Goal: Task Accomplishment & Management: Manage account settings

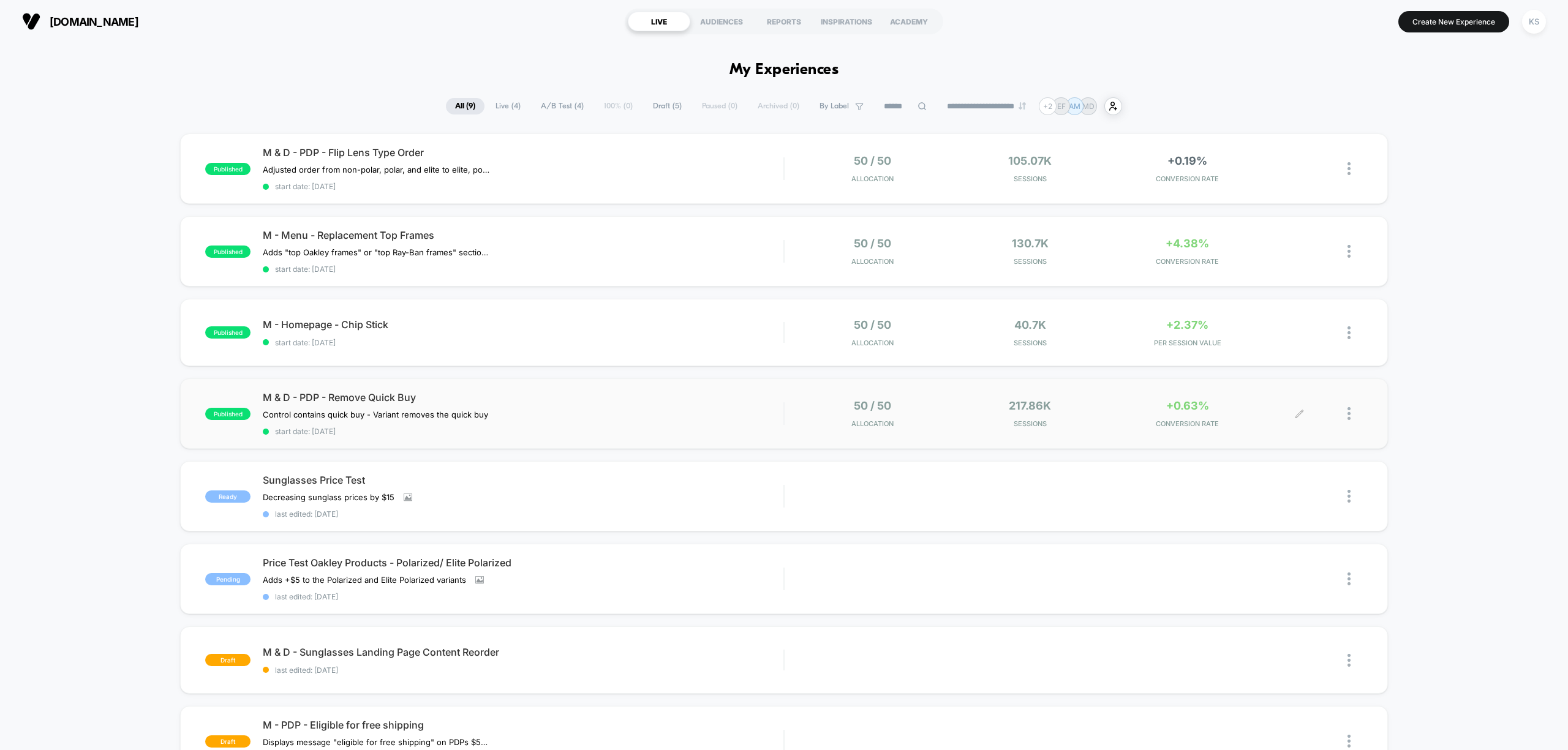
click at [1345, 419] on div at bounding box center [1332, 413] width 63 height 29
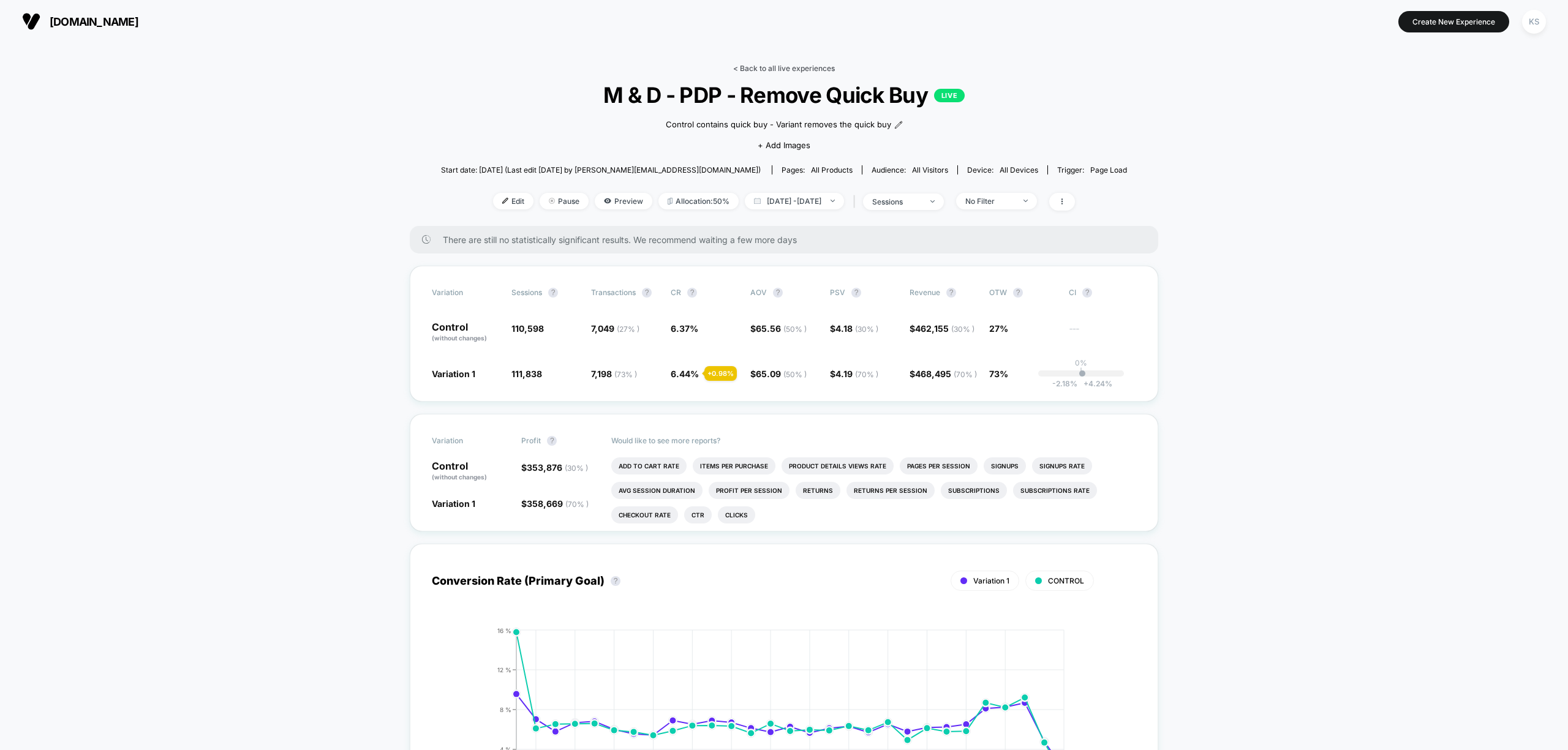
click at [824, 71] on link "< Back to all live experiences" at bounding box center [784, 68] width 102 height 9
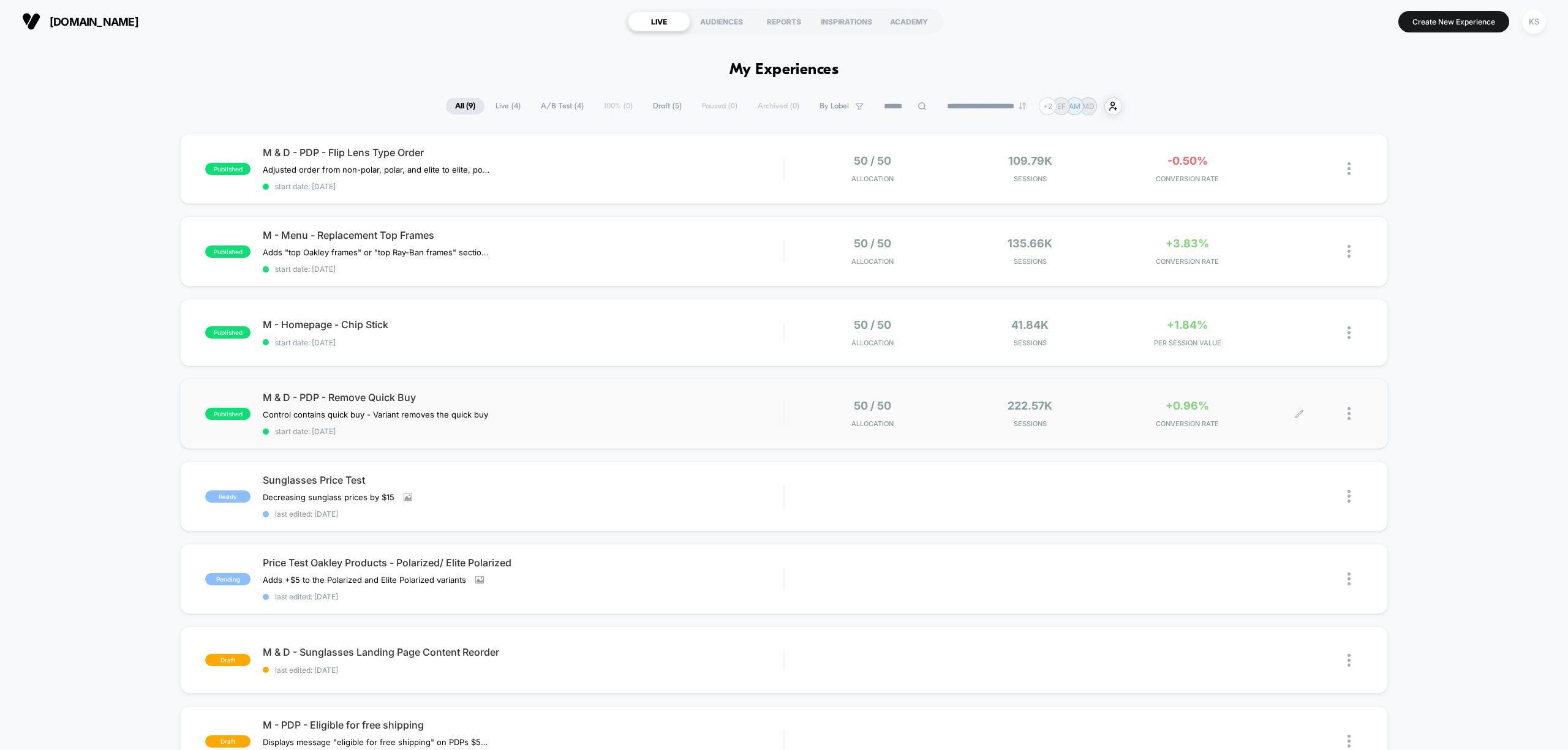
click at [1344, 414] on div at bounding box center [1332, 413] width 63 height 29
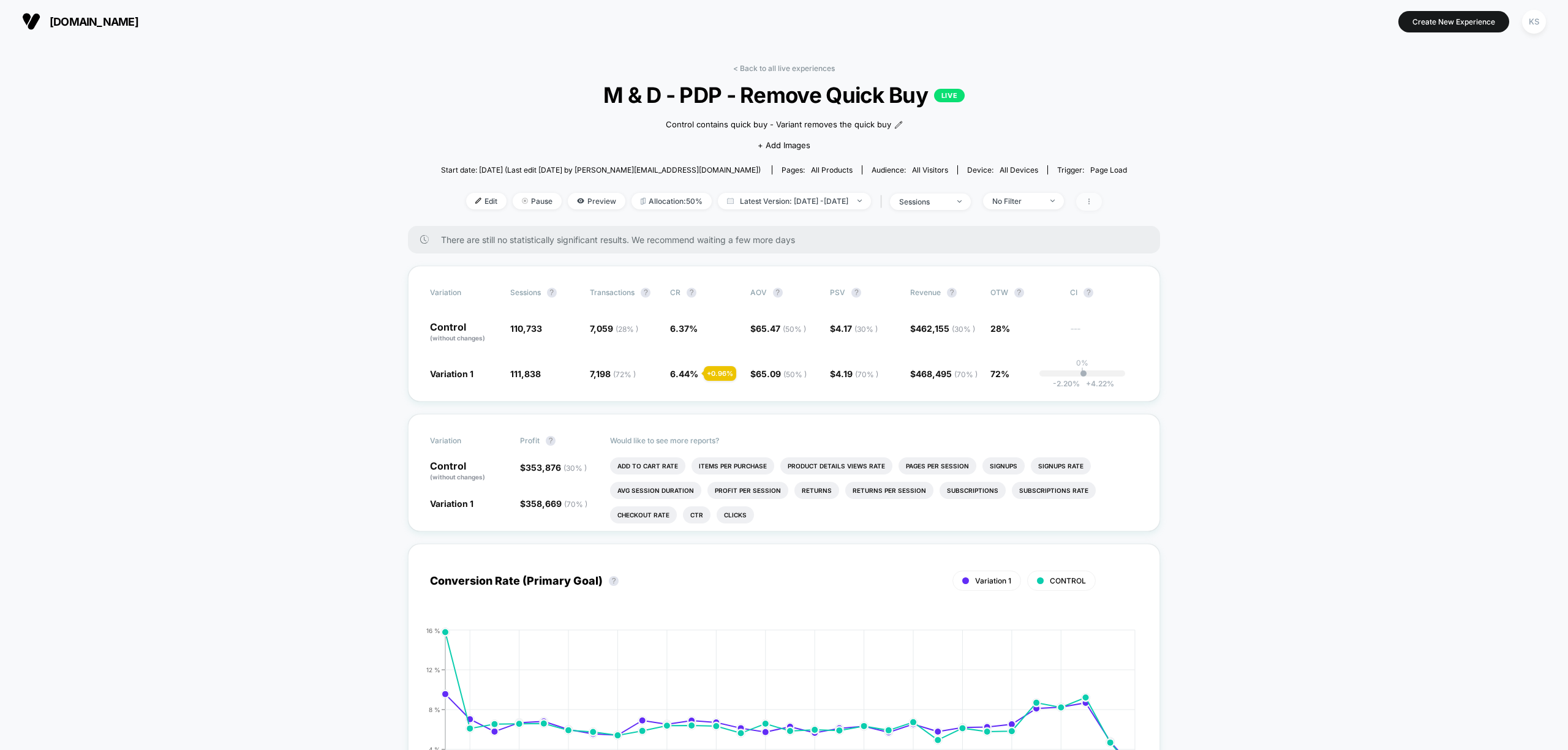
click at [1093, 203] on icon at bounding box center [1089, 201] width 8 height 8
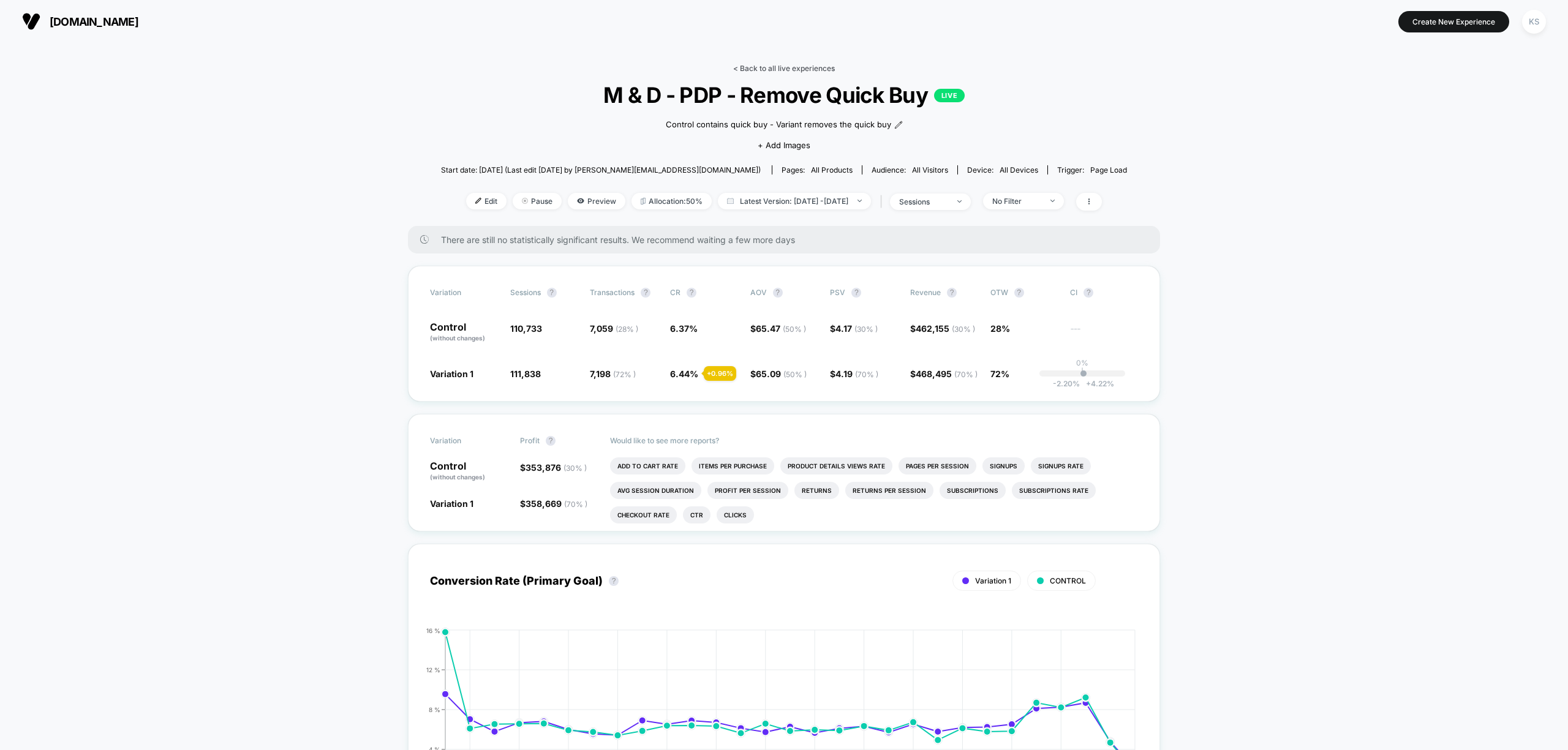
click at [746, 65] on link "< Back to all live experiences" at bounding box center [784, 68] width 102 height 9
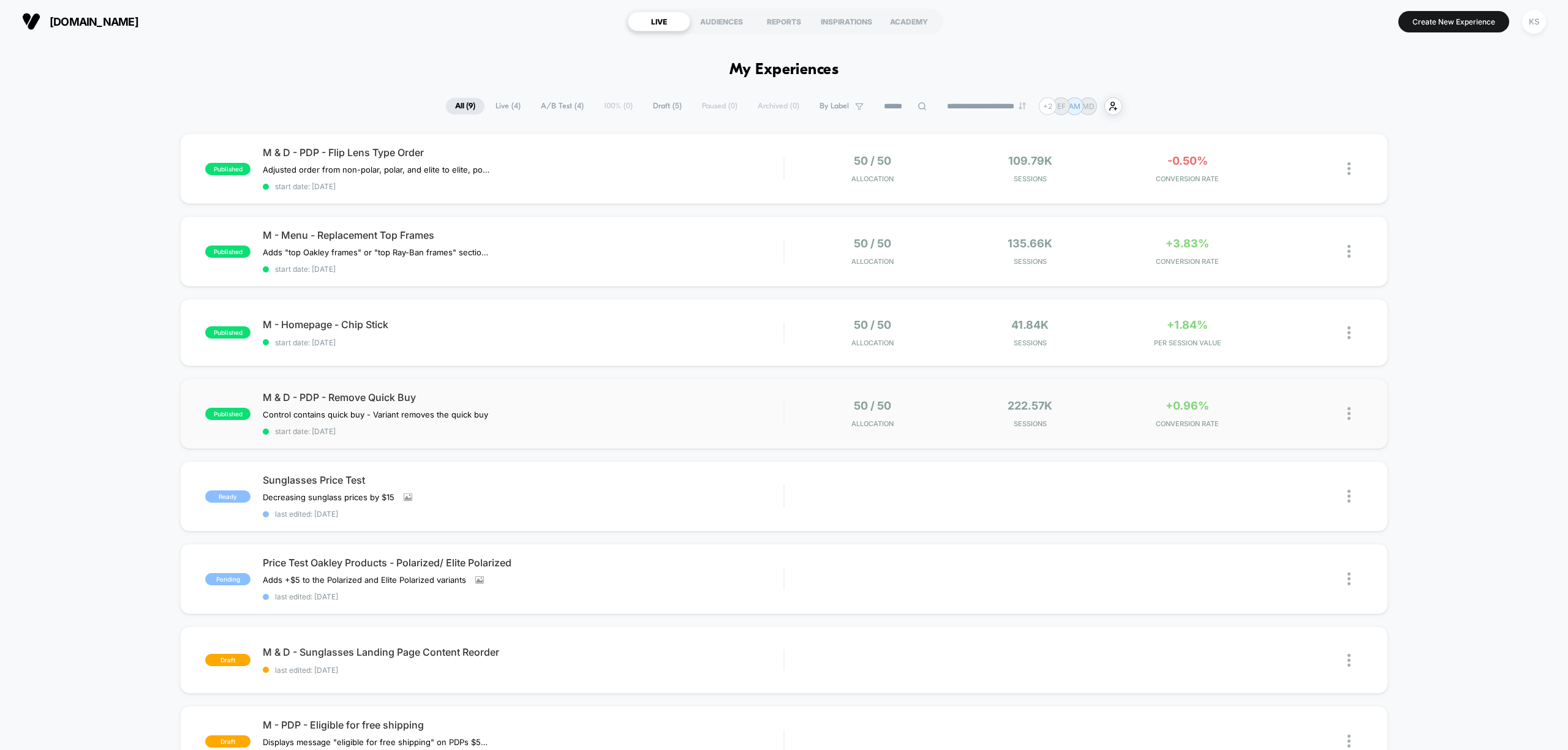
click at [1348, 415] on img at bounding box center [1349, 413] width 3 height 13
click at [1414, 453] on div "published M & D - PDP - Flip Lens Type Order Adjusted order from non-polar, pol…" at bounding box center [784, 525] width 1568 height 784
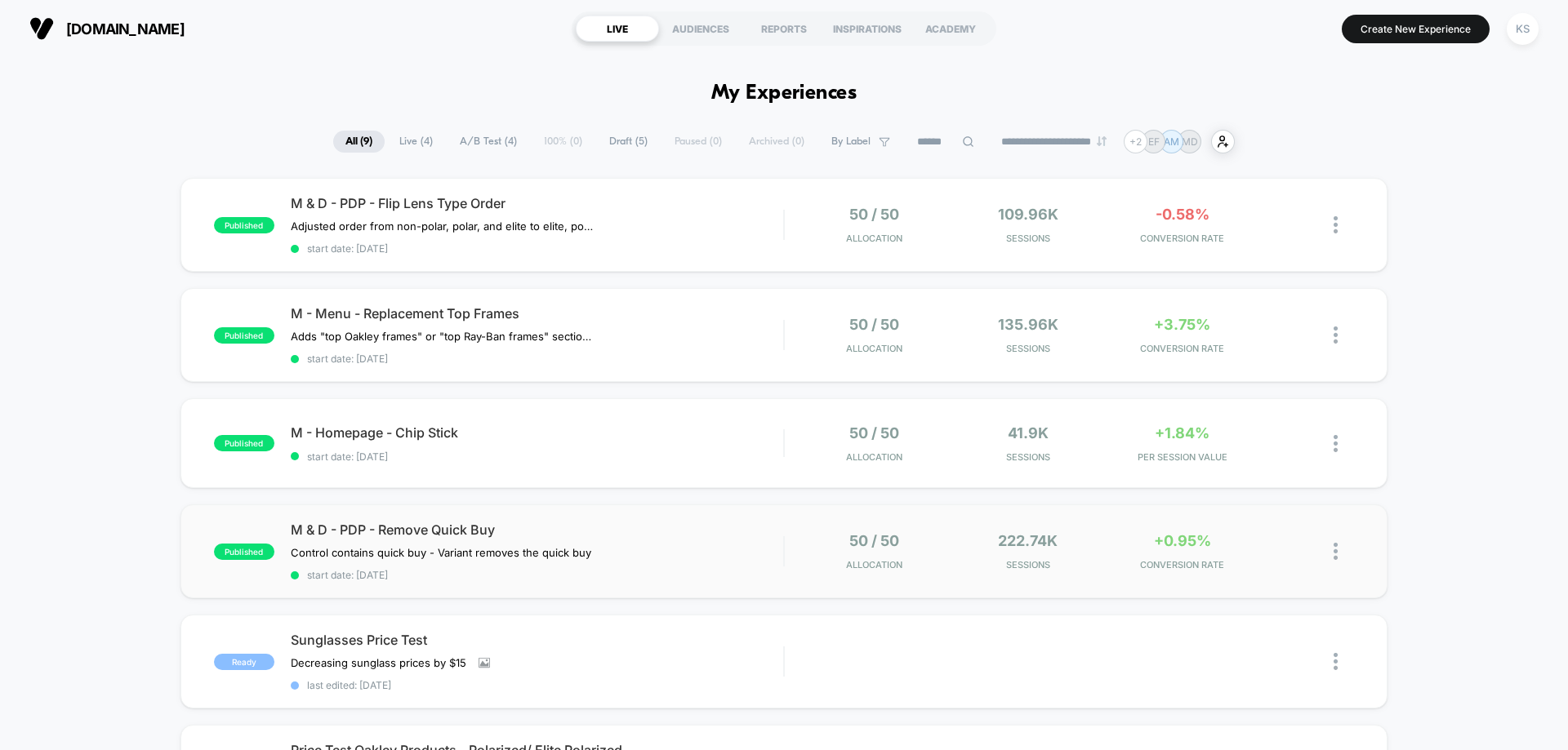
click at [1337, 548] on img at bounding box center [1335, 551] width 4 height 17
click at [1238, 641] on div "Archive" at bounding box center [1251, 645] width 147 height 36
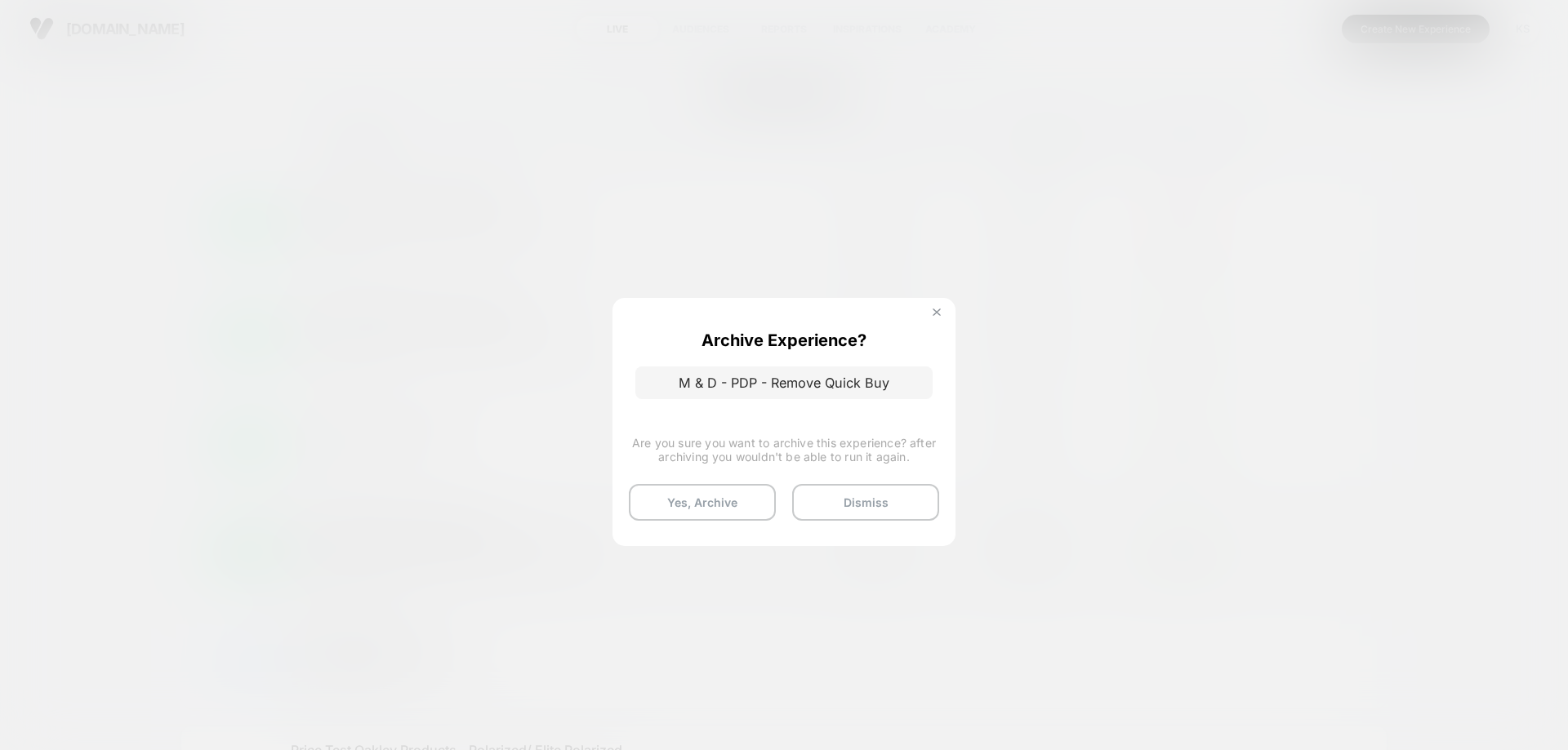
click at [938, 310] on img at bounding box center [936, 312] width 8 height 8
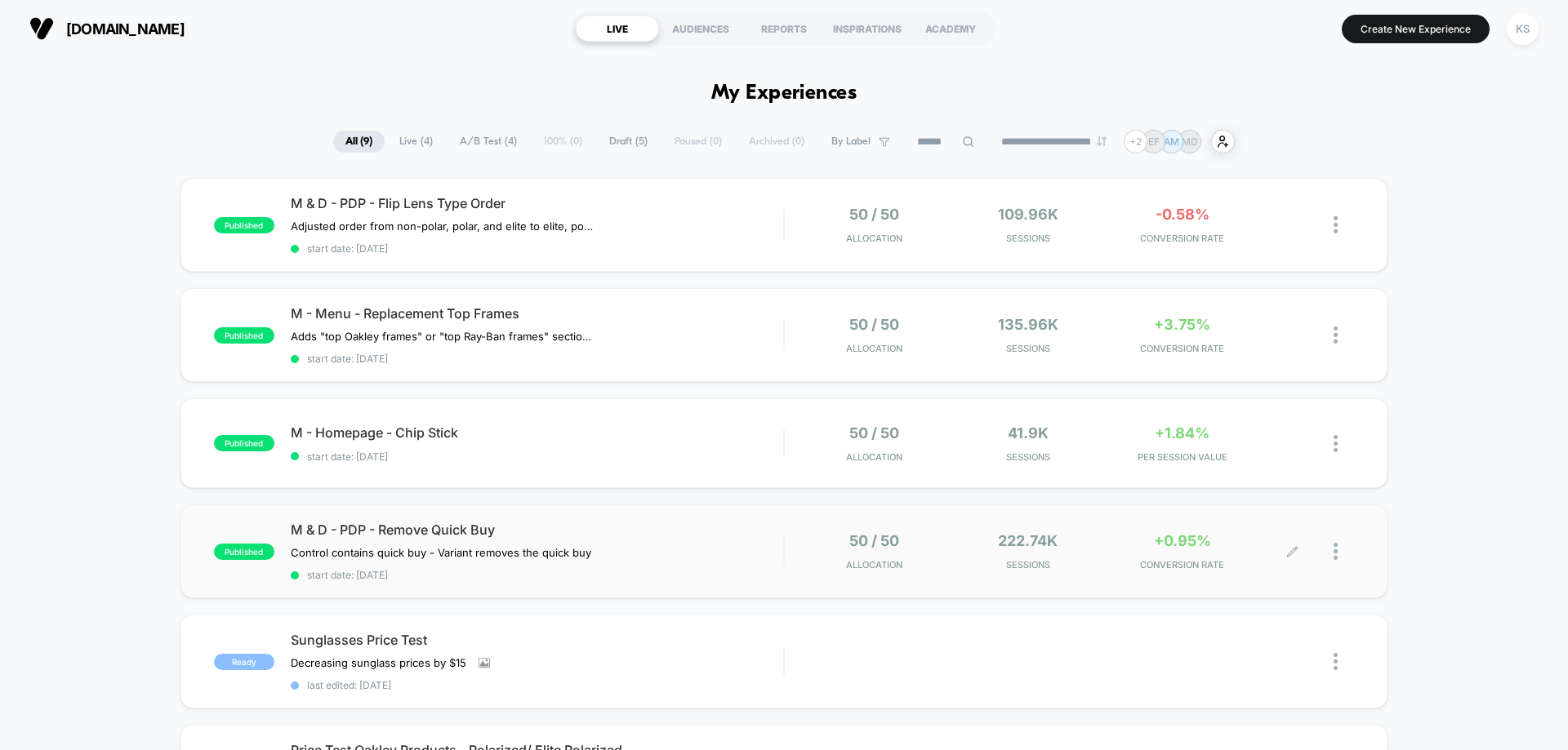
click at [1332, 547] on div at bounding box center [1322, 551] width 61 height 38
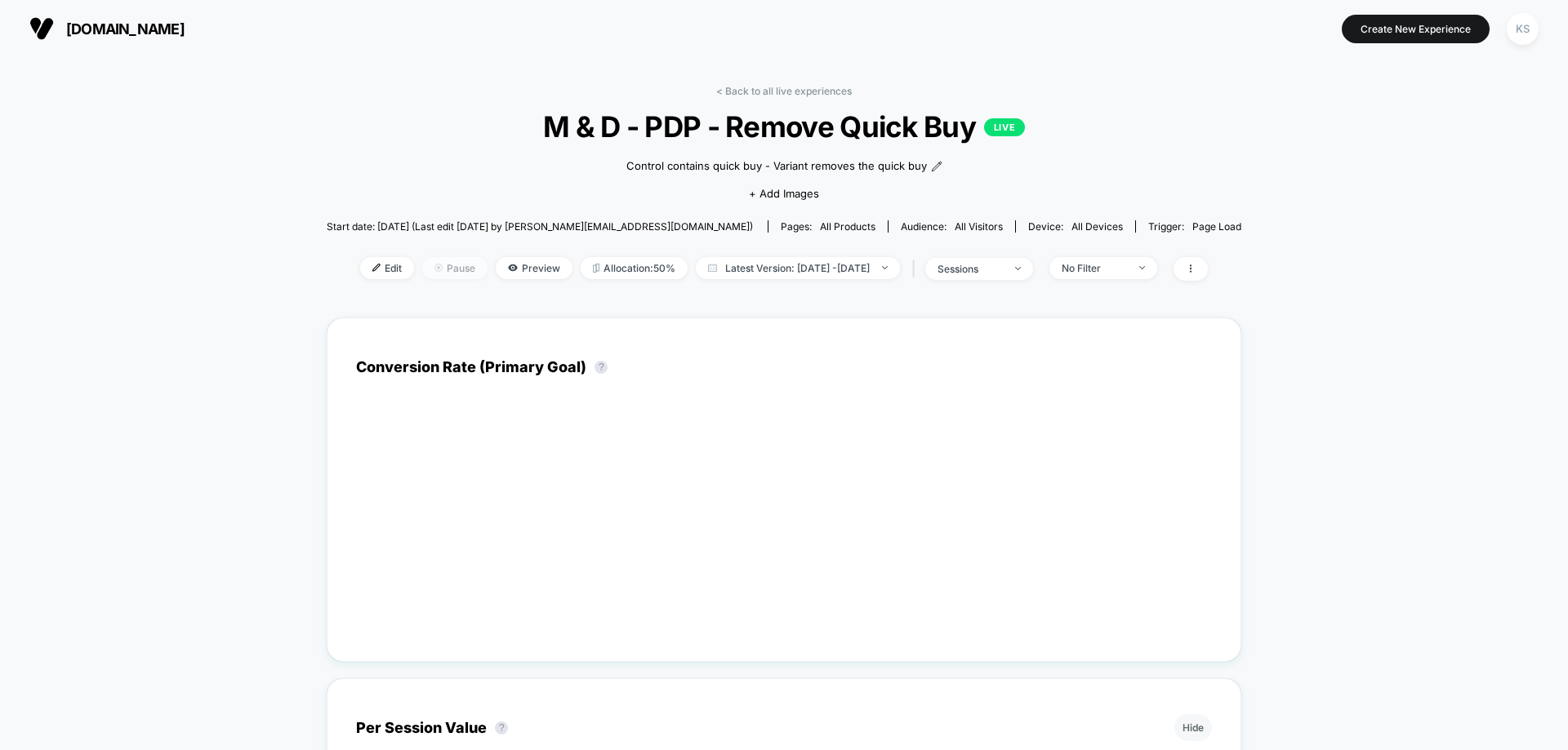
click at [423, 268] on span "Pause" at bounding box center [455, 268] width 66 height 22
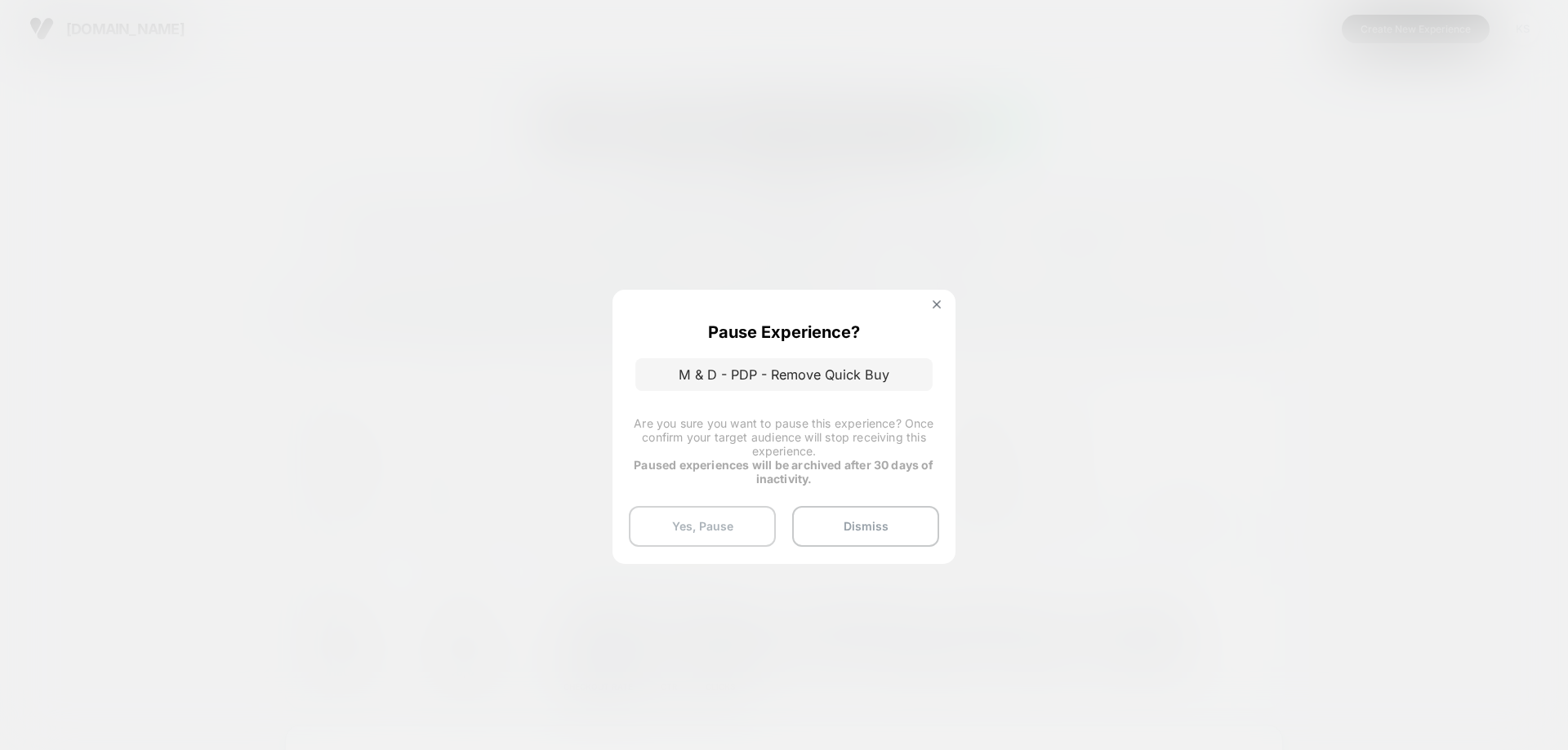
click at [707, 533] on button "Yes, Pause" at bounding box center [702, 526] width 147 height 41
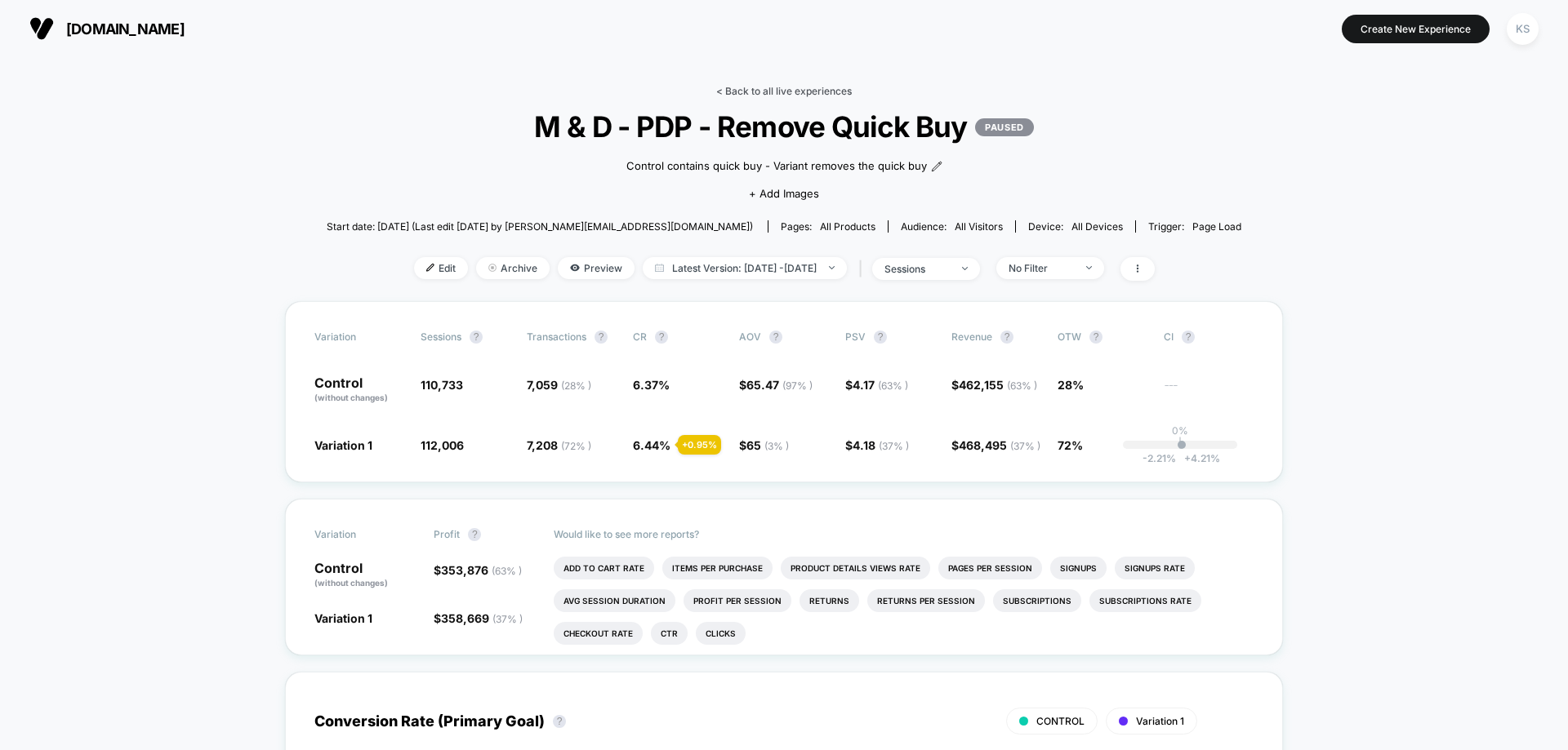
click at [762, 89] on link "< Back to all live experiences" at bounding box center [784, 90] width 136 height 12
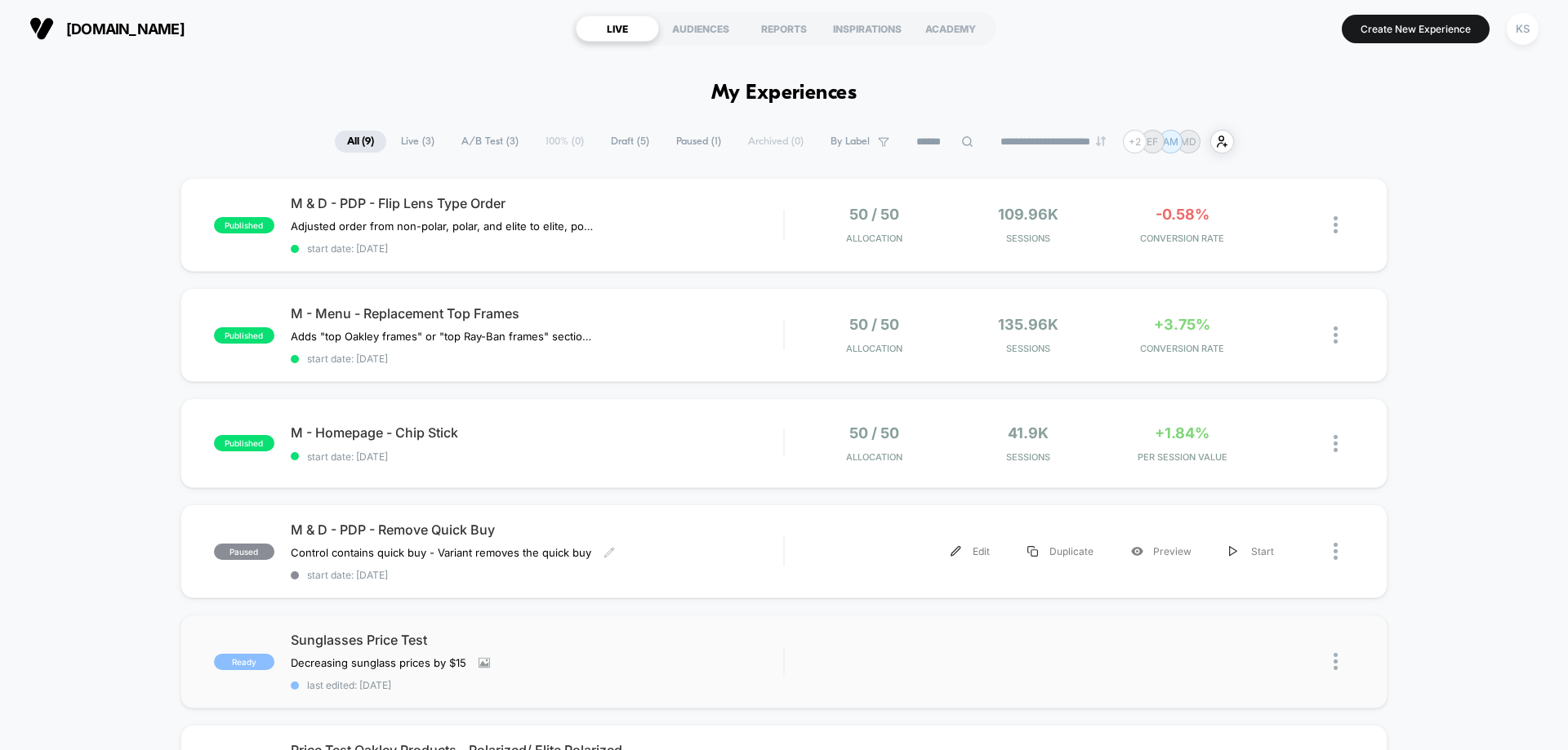
scroll to position [163, 0]
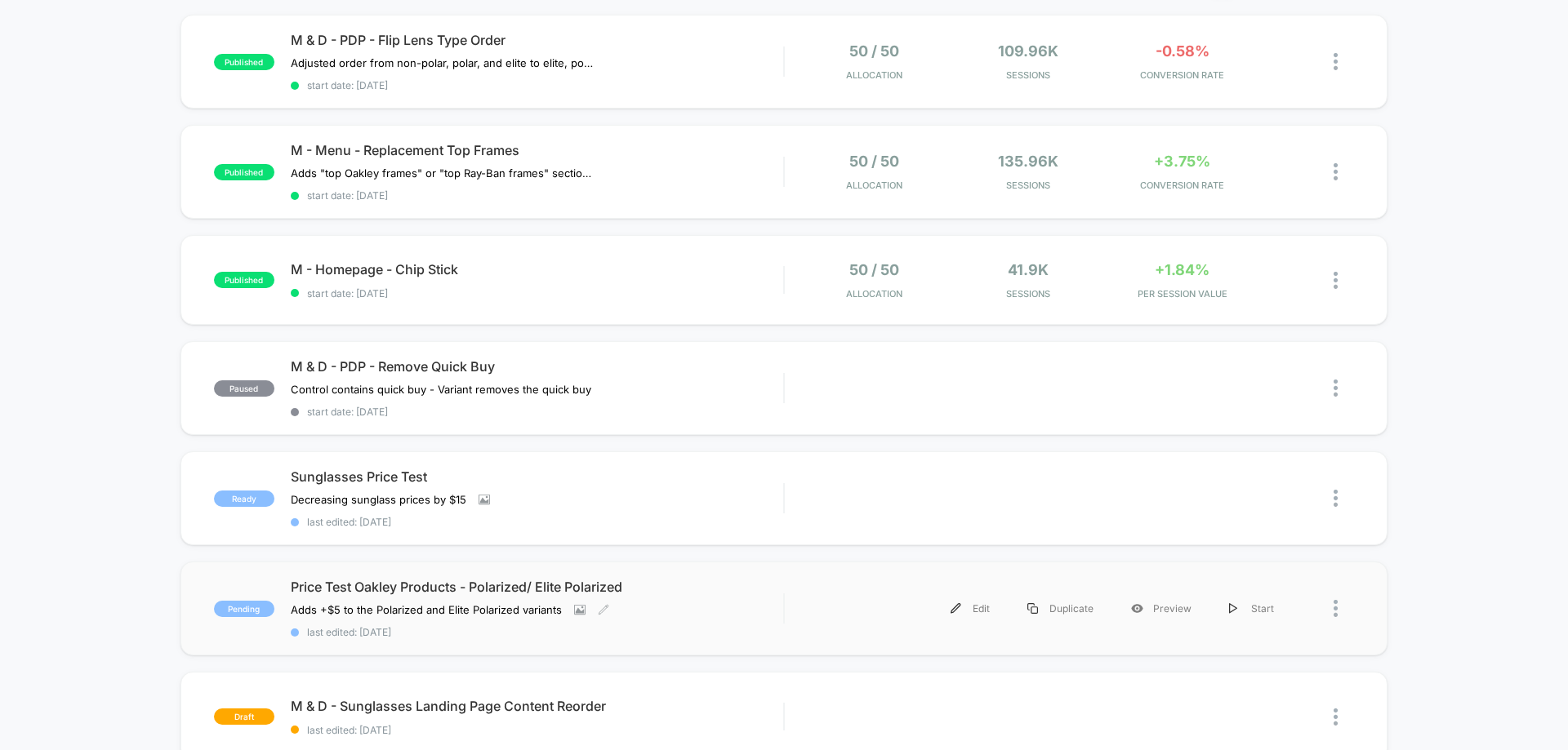
click at [727, 621] on div "Price Test Oakley Products - Polarized/ Elite Polarized Adds +$5 to the Polariz…" at bounding box center [537, 608] width 492 height 59
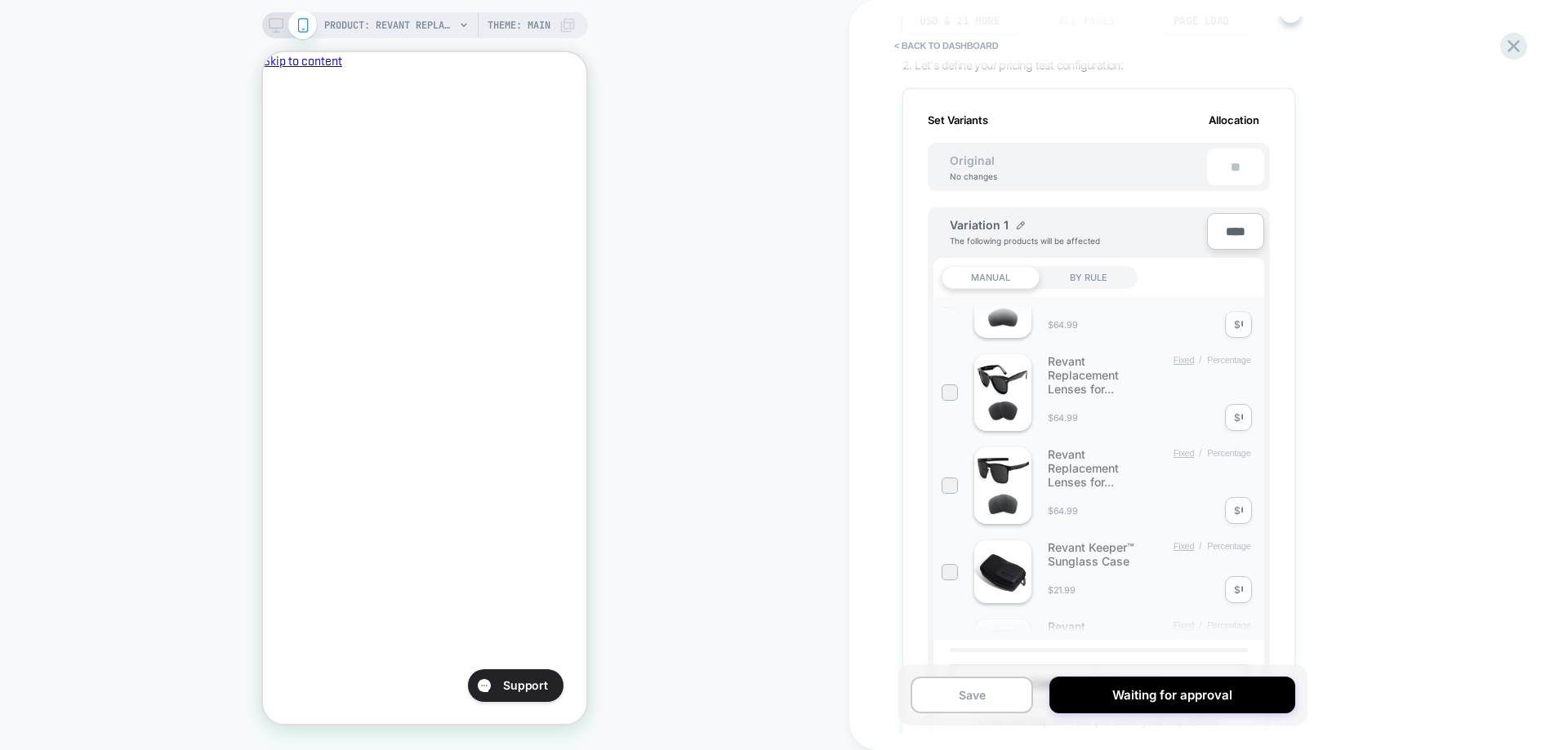
scroll to position [898, 0]
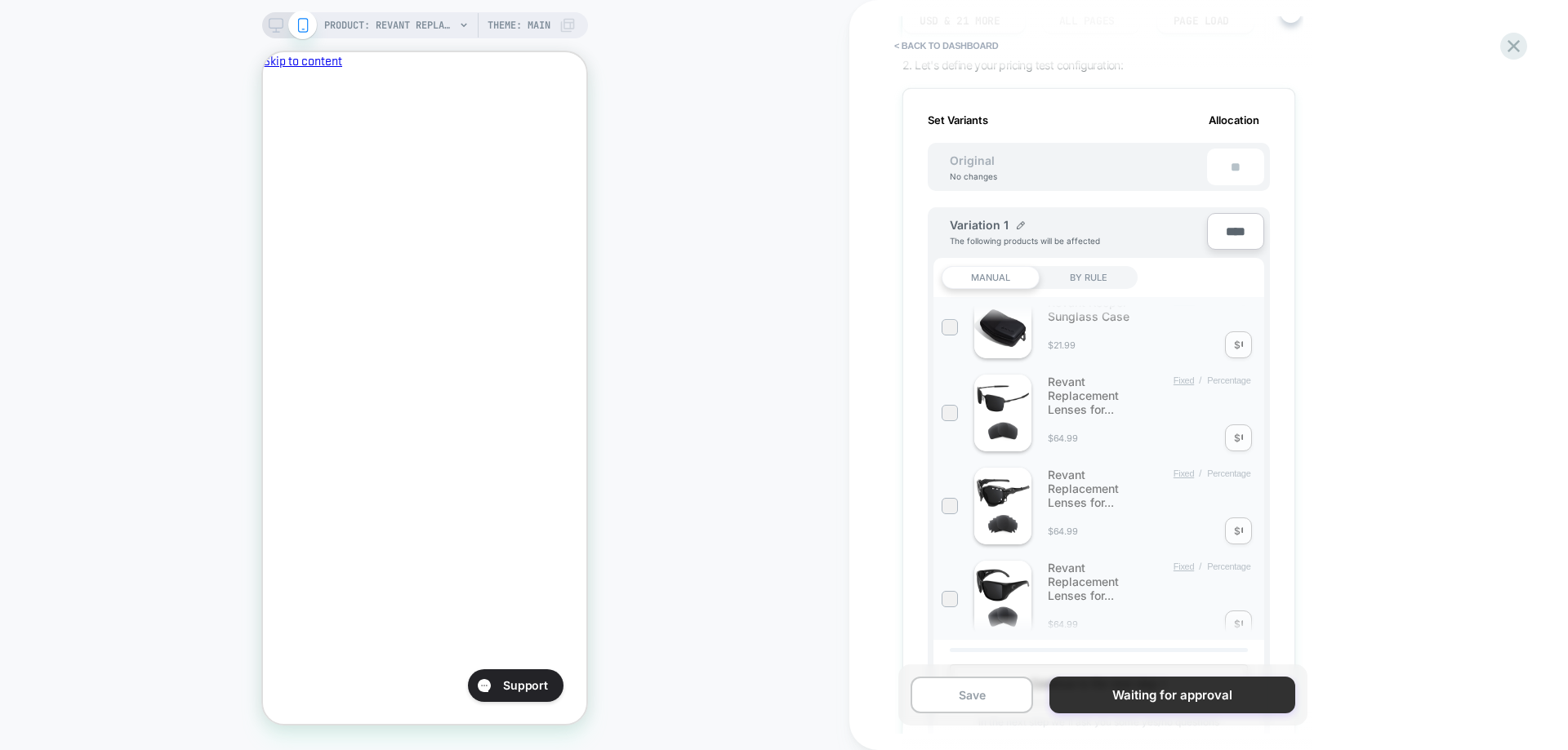
click at [1162, 696] on button "Waiting for approval" at bounding box center [1172, 695] width 245 height 36
click at [1511, 51] on icon at bounding box center [1513, 46] width 22 height 22
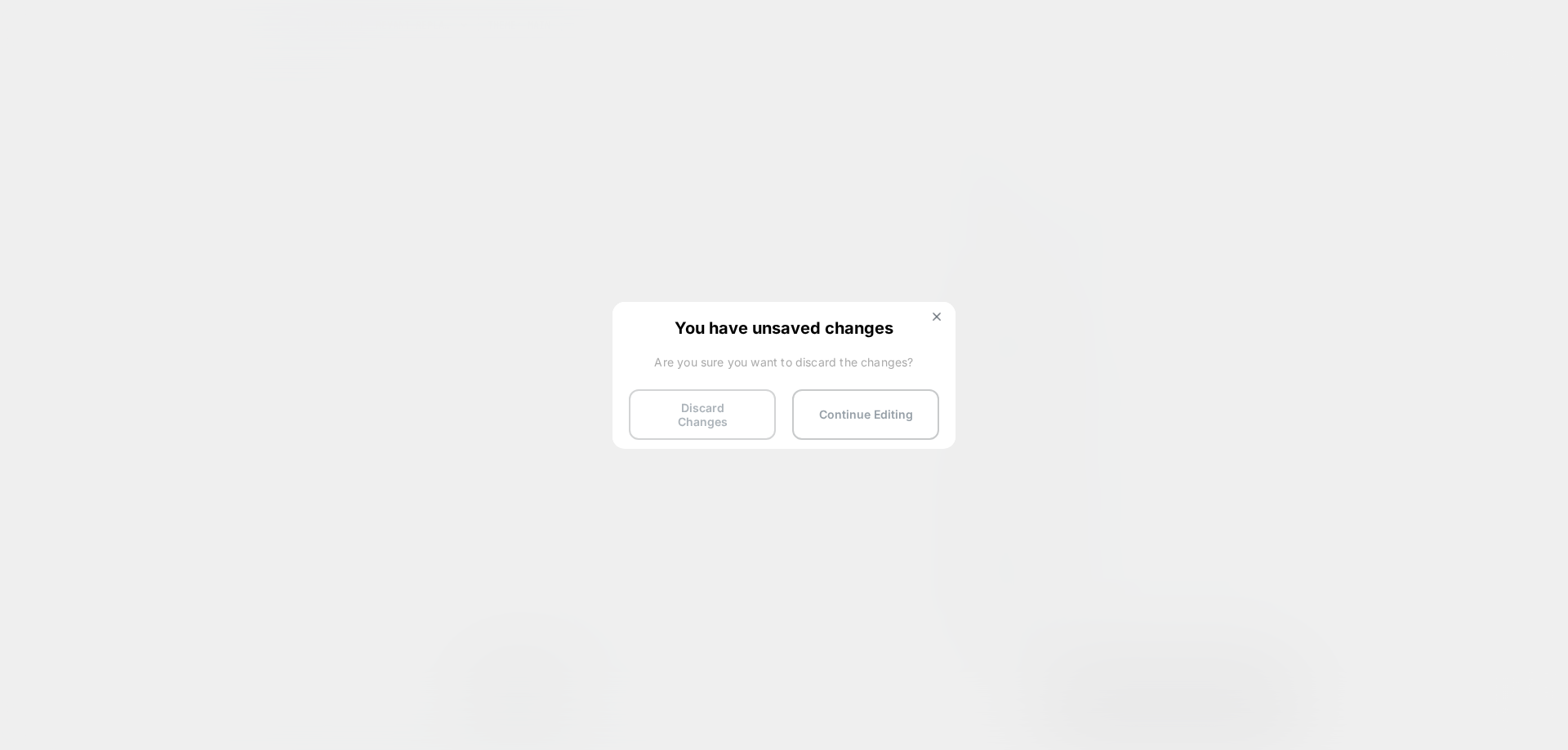
click at [713, 423] on button "Discard Changes" at bounding box center [702, 414] width 147 height 50
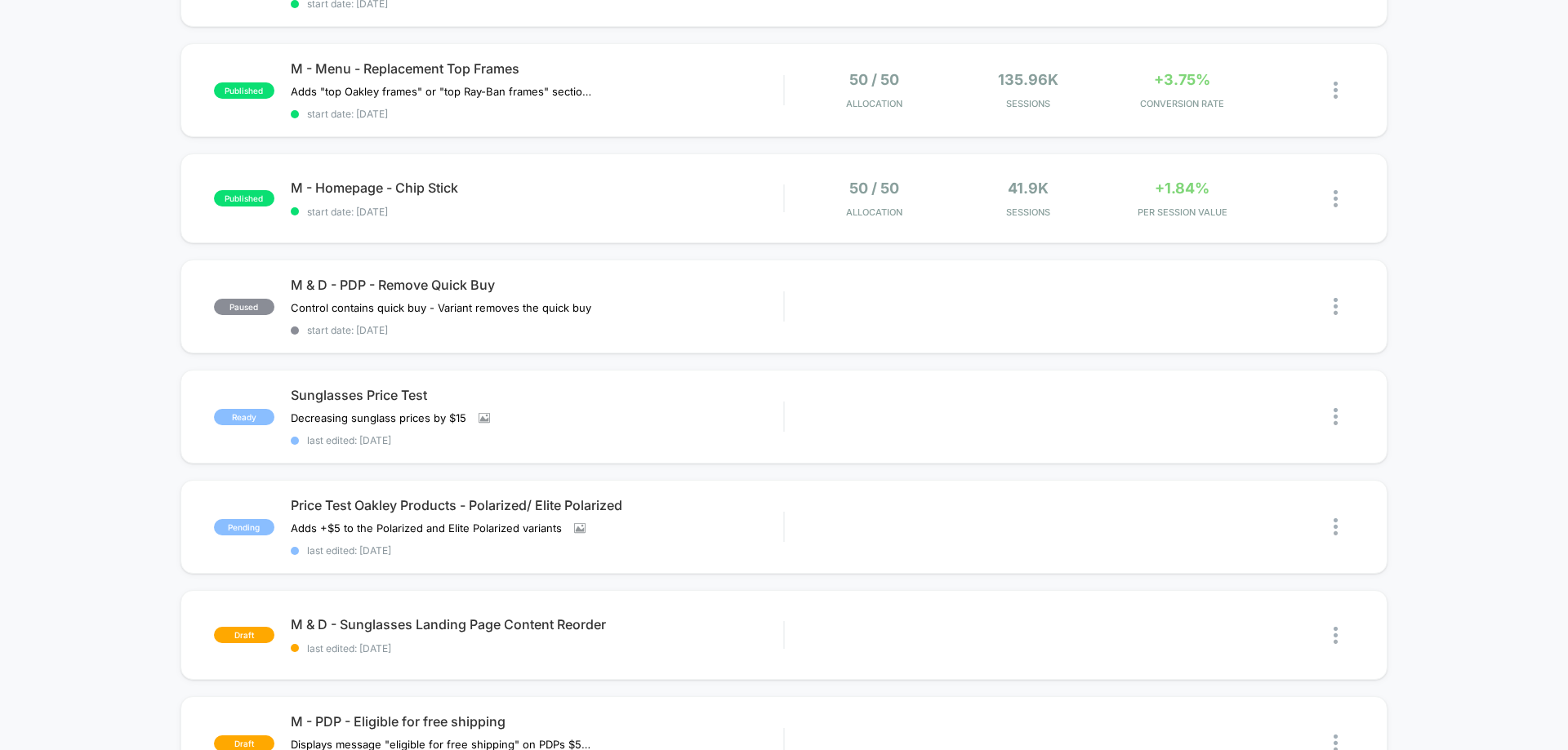
scroll to position [327, 0]
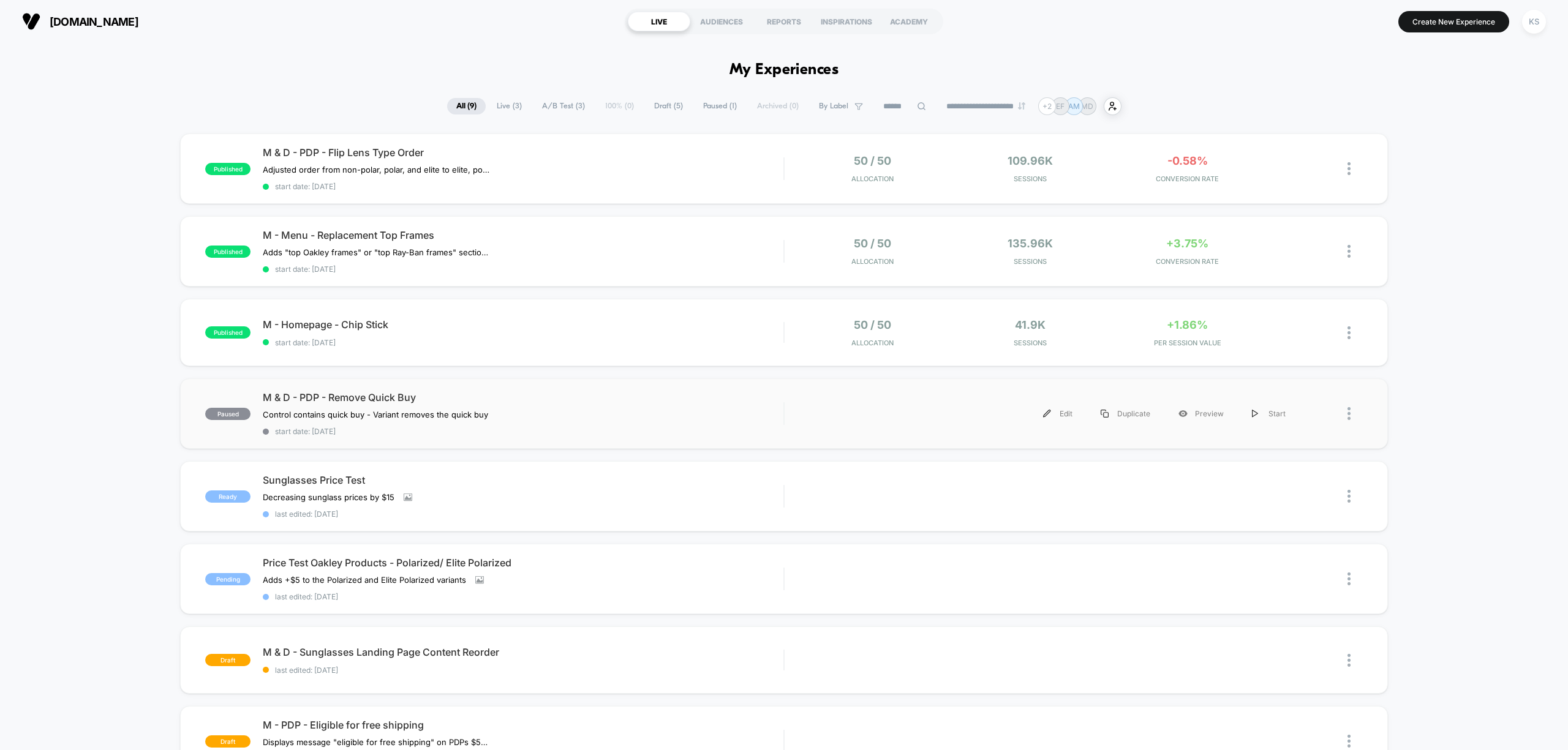
click at [1346, 417] on div at bounding box center [1332, 413] width 63 height 27
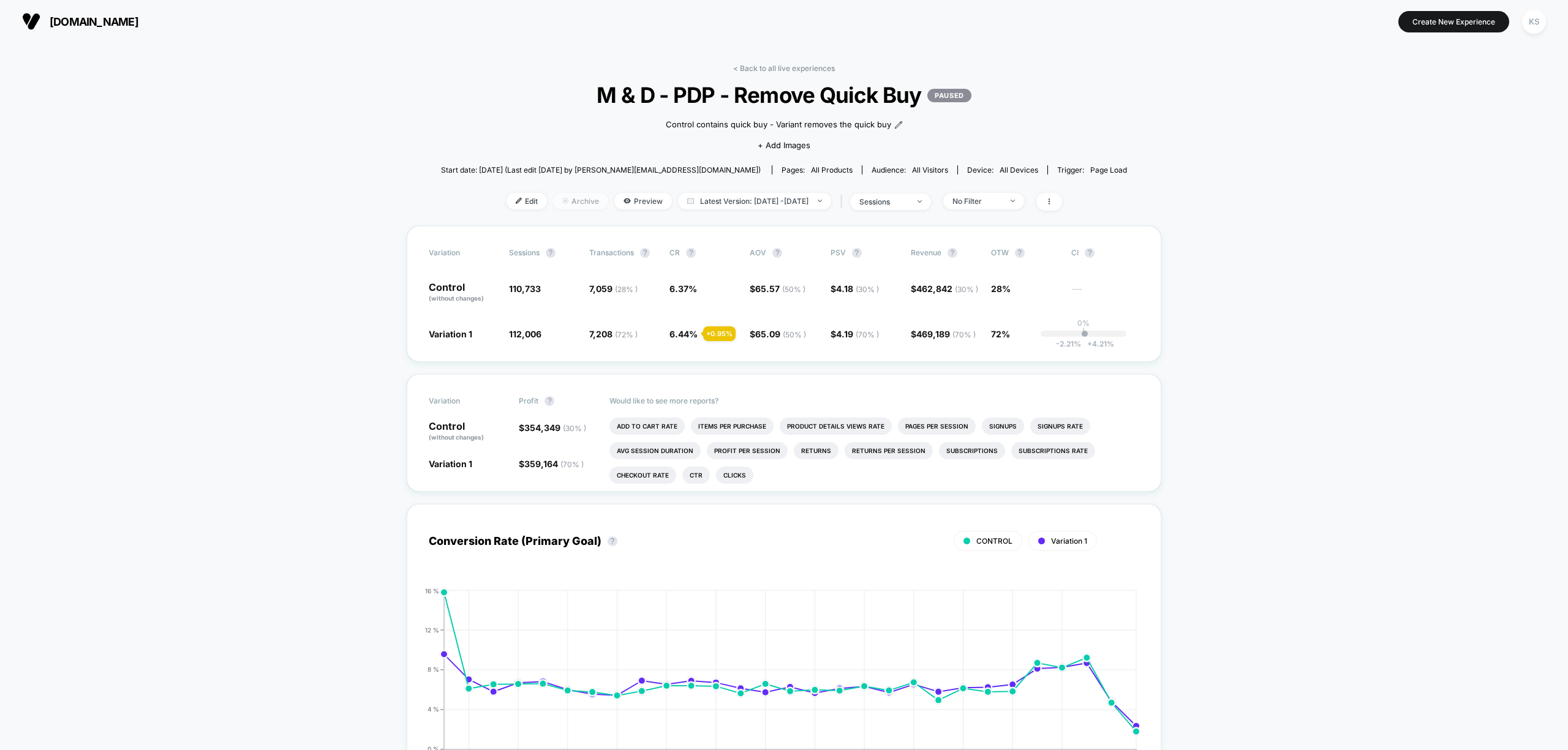
click at [555, 198] on span "Archive" at bounding box center [581, 201] width 55 height 16
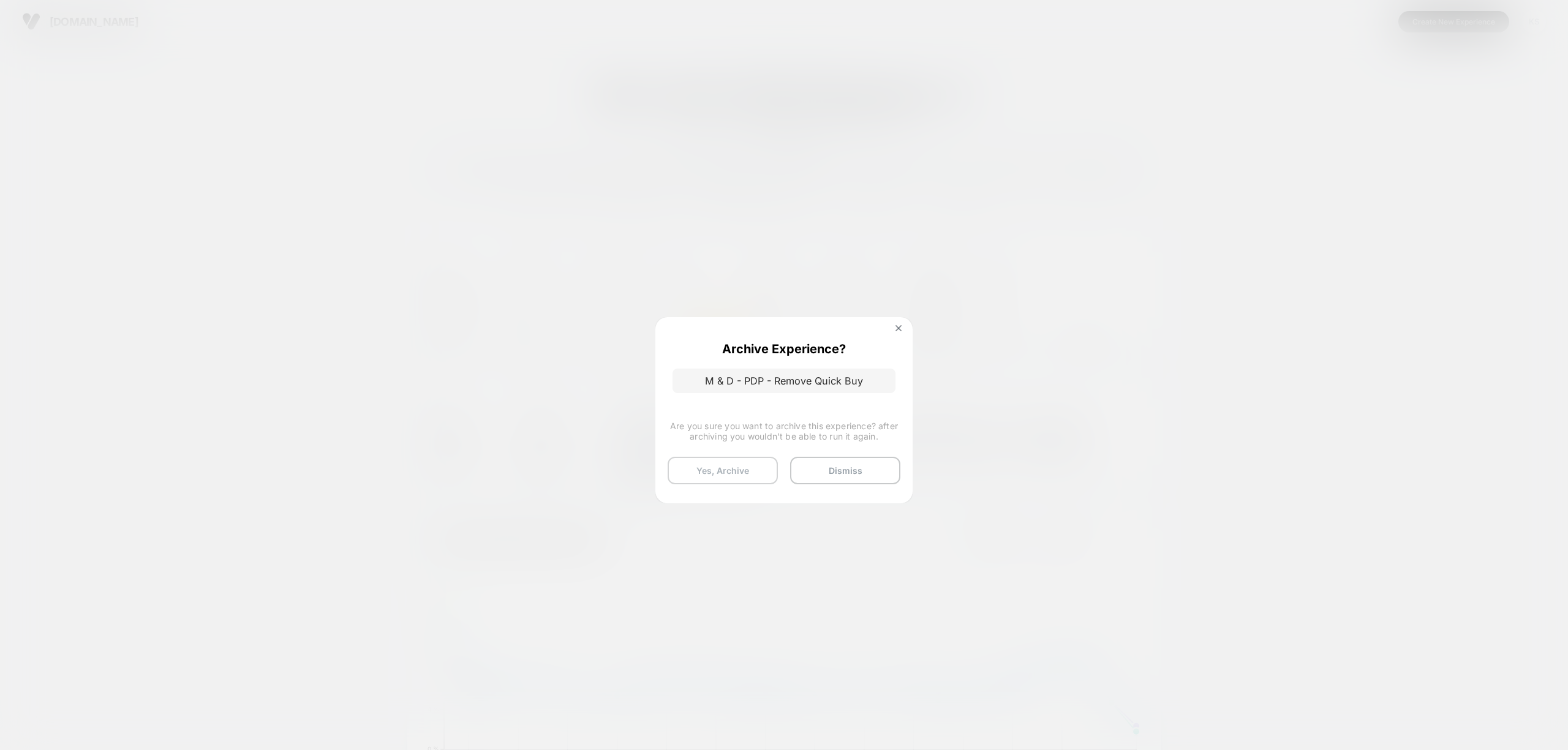
click at [716, 471] on button "Yes, Archive" at bounding box center [722, 470] width 110 height 27
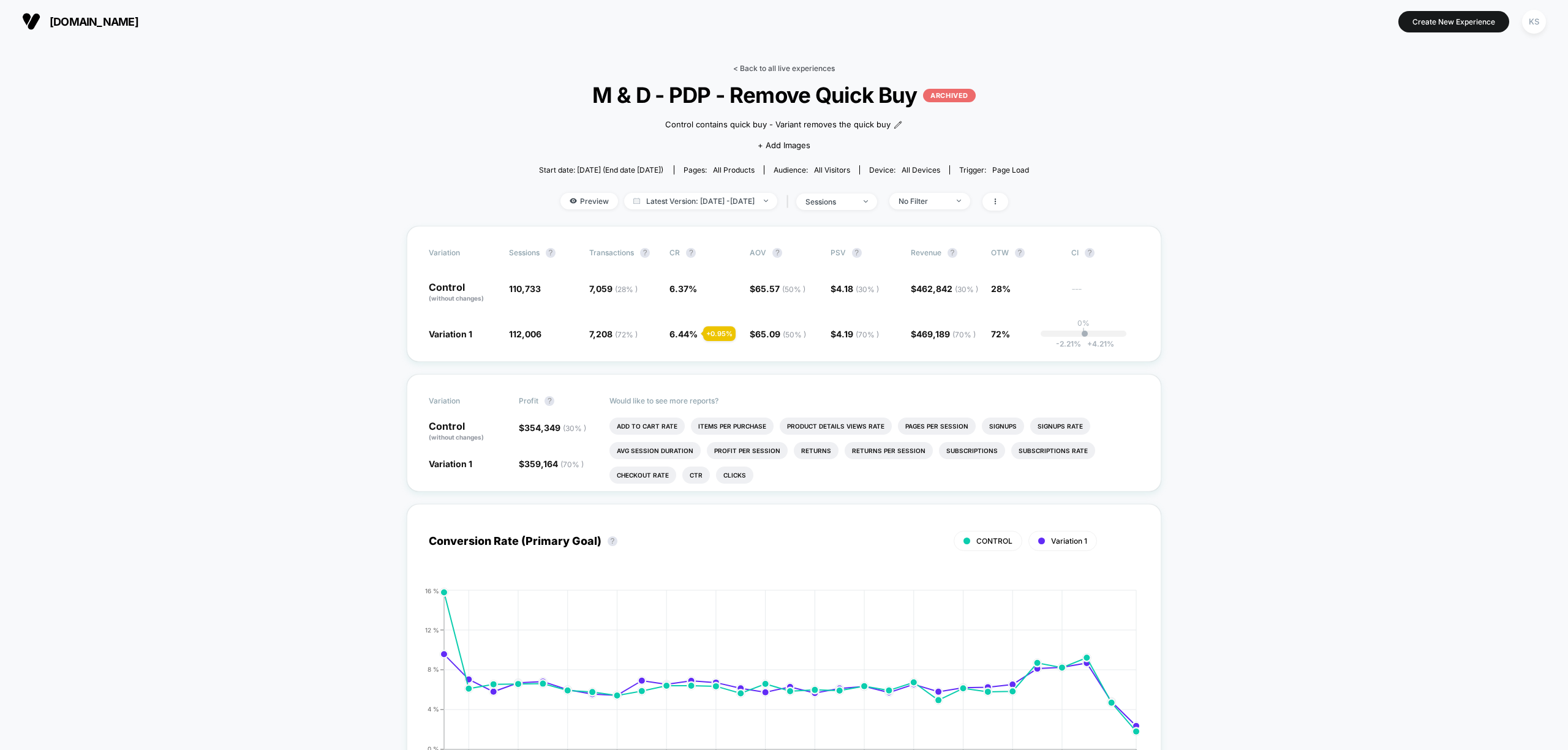
click at [792, 67] on link "< Back to all live experiences" at bounding box center [784, 68] width 102 height 9
